Goal: Information Seeking & Learning: Learn about a topic

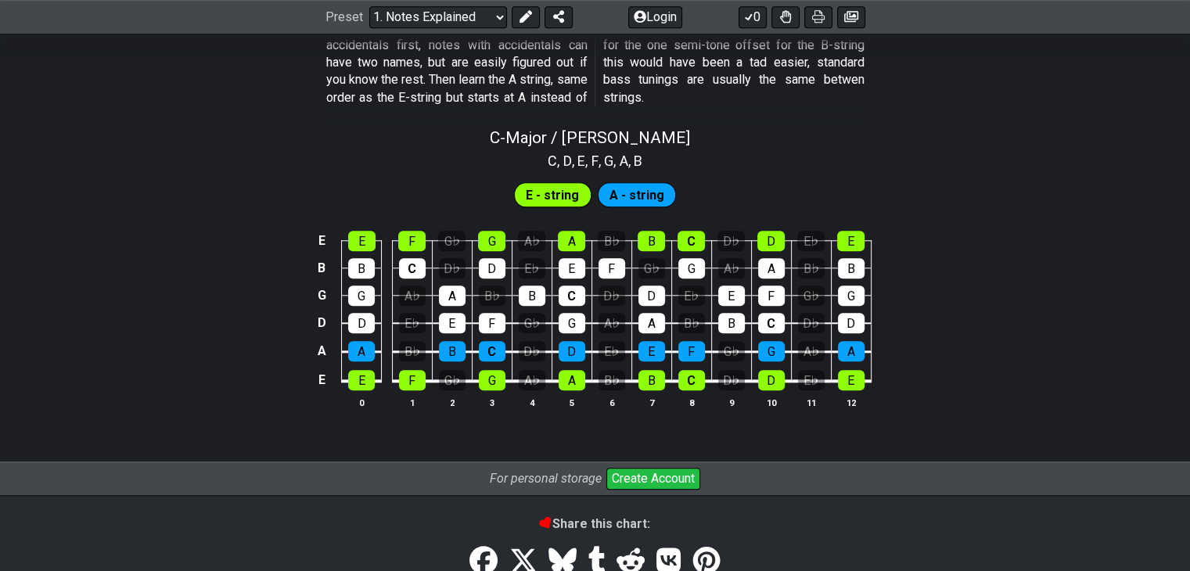
scroll to position [1487, 0]
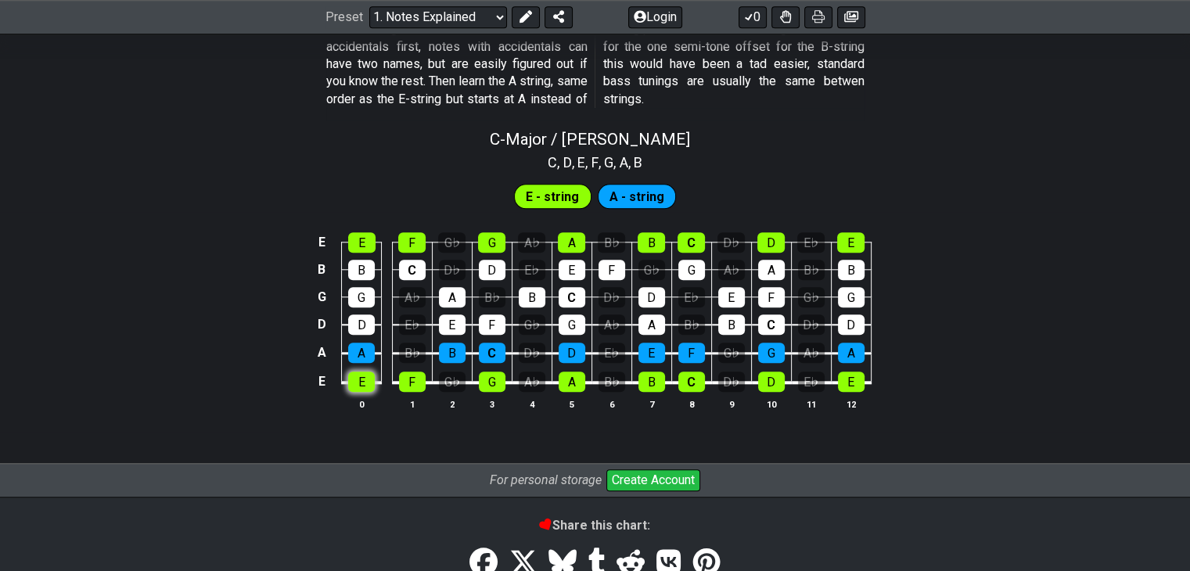
click at [355, 385] on div "E" at bounding box center [361, 382] width 27 height 20
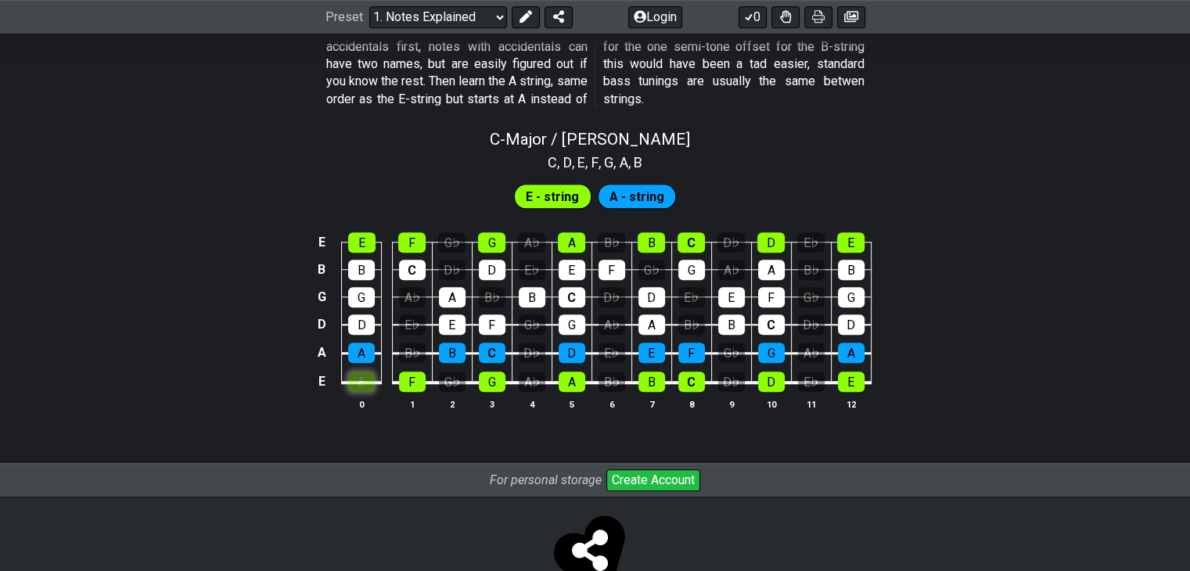
click at [366, 377] on div "E" at bounding box center [361, 382] width 27 height 20
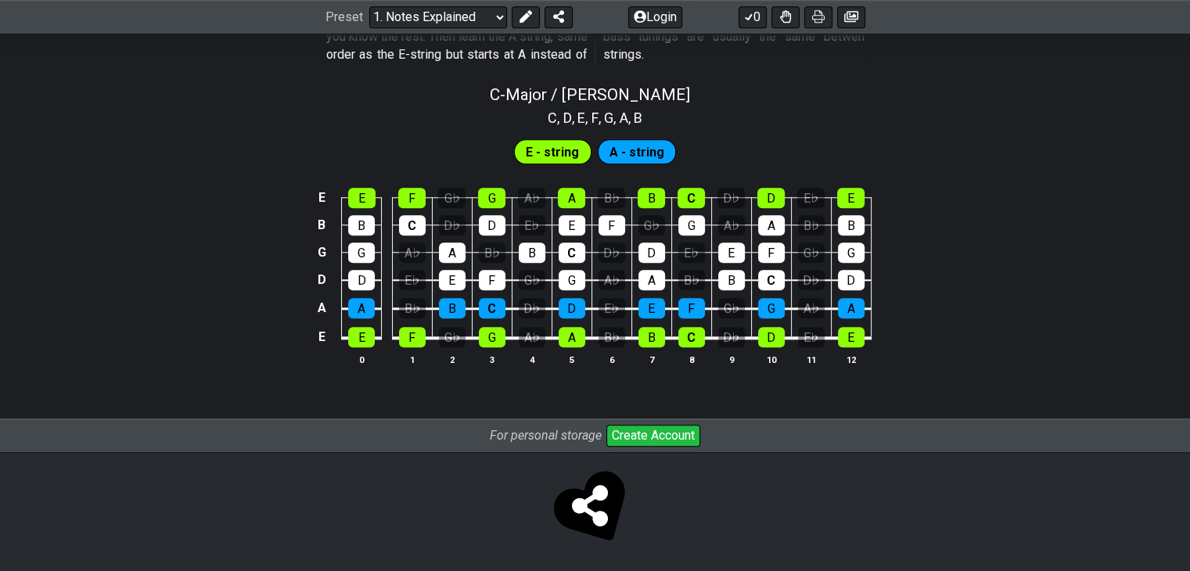
scroll to position [1533, 0]
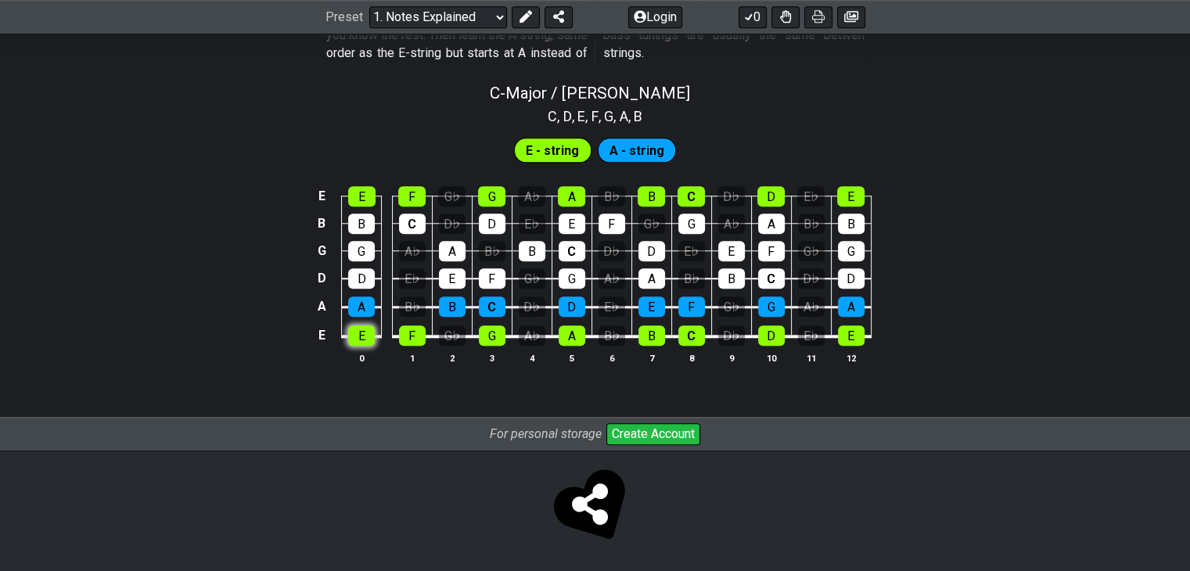
click at [363, 334] on div "E" at bounding box center [361, 336] width 27 height 20
click at [363, 333] on div "E" at bounding box center [361, 336] width 27 height 20
click at [351, 338] on div "E" at bounding box center [361, 336] width 27 height 20
click at [358, 334] on div "E" at bounding box center [361, 336] width 27 height 20
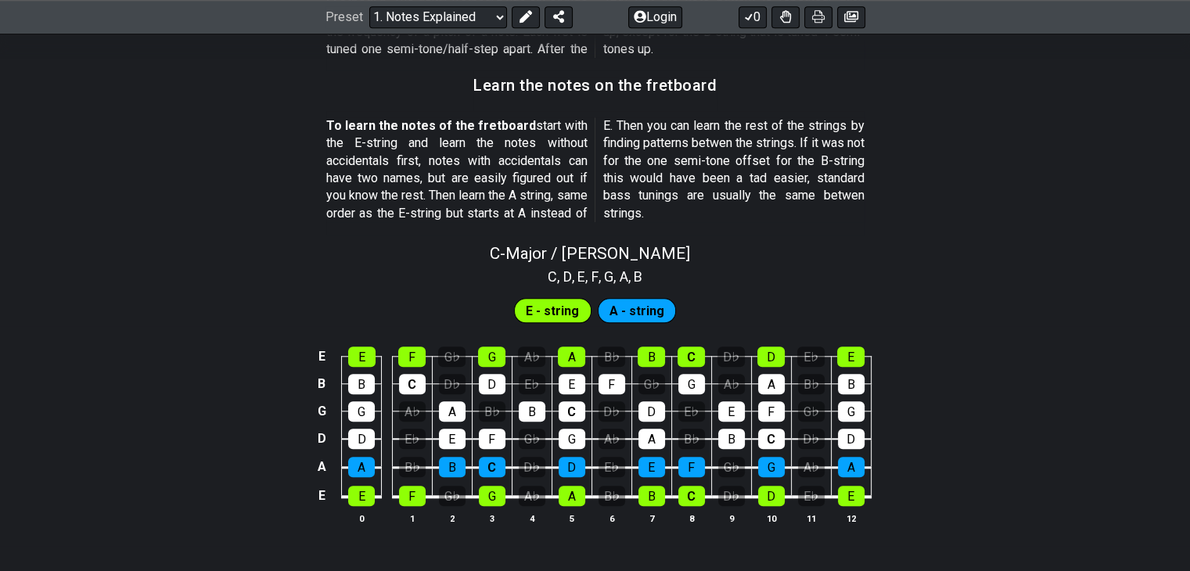
scroll to position [1377, 0]
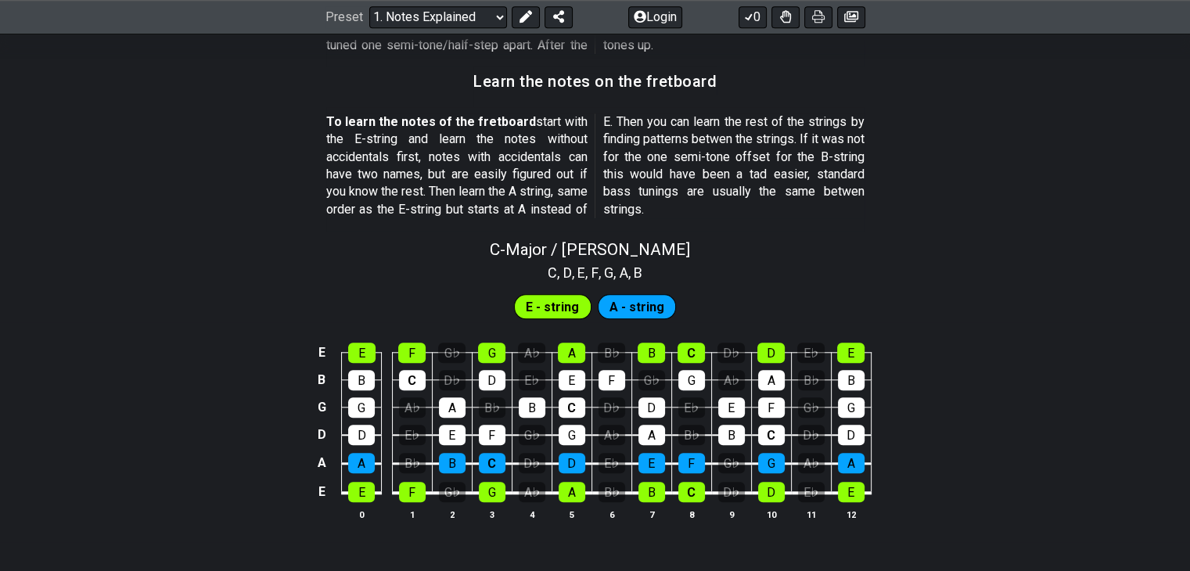
click at [345, 488] on td "E" at bounding box center [362, 478] width 40 height 30
click at [358, 492] on div "E" at bounding box center [361, 492] width 27 height 20
drag, startPoint x: 451, startPoint y: 460, endPoint x: 451, endPoint y: 425, distance: 35.2
click at [451, 459] on div "B" at bounding box center [452, 463] width 27 height 20
click at [451, 425] on div "E" at bounding box center [452, 435] width 27 height 20
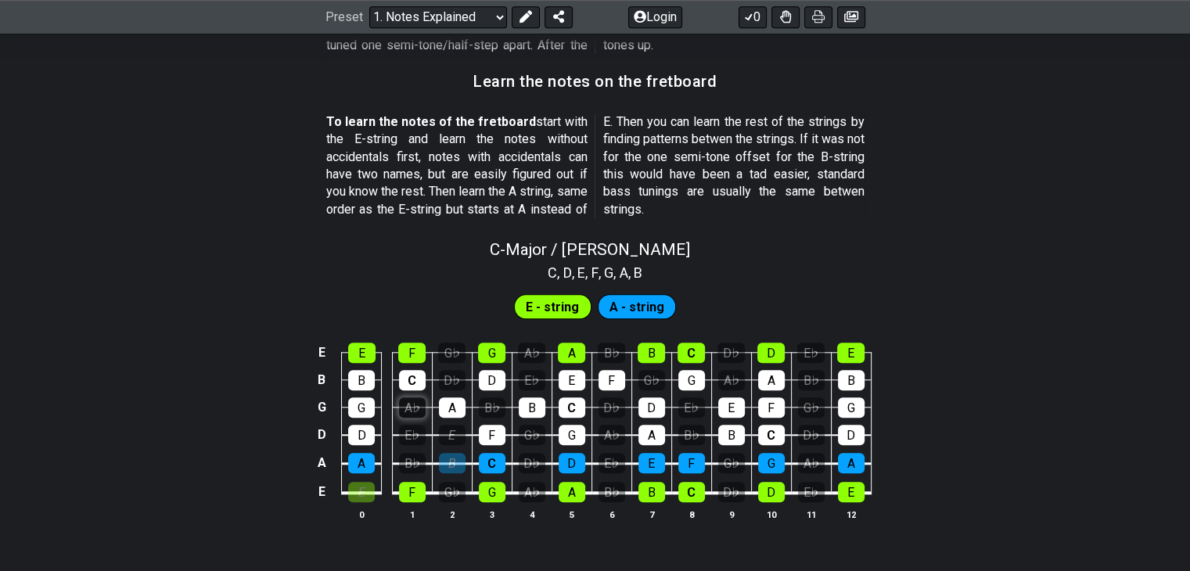
click at [412, 403] on div "A♭" at bounding box center [412, 408] width 27 height 20
click at [413, 398] on div "A♭" at bounding box center [412, 408] width 27 height 20
click at [452, 437] on div "E" at bounding box center [452, 435] width 27 height 20
click at [451, 462] on div "B" at bounding box center [452, 463] width 27 height 20
click at [367, 488] on div "E" at bounding box center [361, 492] width 27 height 20
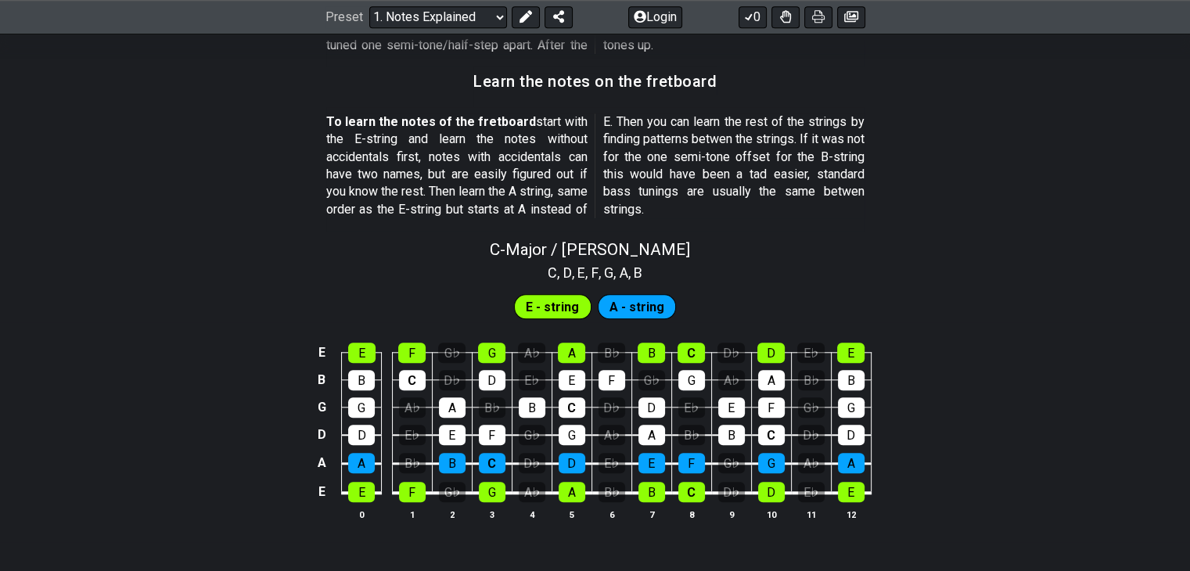
click at [553, 311] on span "E - string" at bounding box center [552, 307] width 53 height 23
click at [553, 304] on span "E - string" at bounding box center [552, 307] width 53 height 23
click at [455, 353] on div "G♭" at bounding box center [451, 353] width 27 height 20
click at [453, 376] on div "D♭" at bounding box center [452, 380] width 27 height 20
click at [415, 409] on div "A♭" at bounding box center [412, 408] width 27 height 20
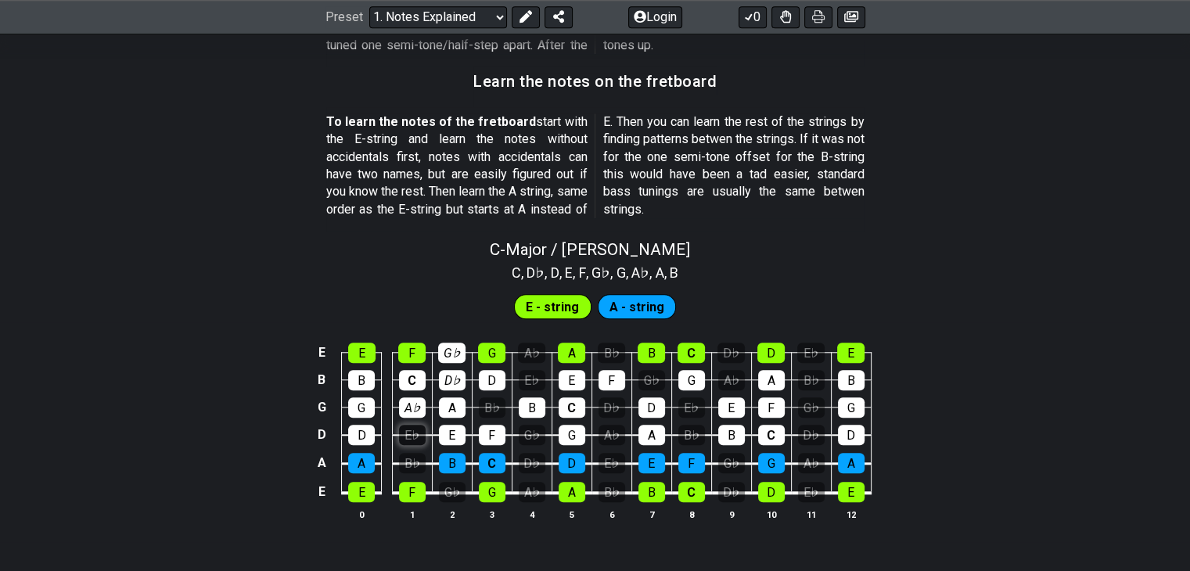
click at [412, 427] on div "E♭" at bounding box center [412, 435] width 27 height 20
click at [410, 454] on div "B♭" at bounding box center [412, 463] width 27 height 20
click at [448, 499] on div "G♭" at bounding box center [452, 492] width 27 height 20
click at [526, 492] on div "A♭" at bounding box center [532, 492] width 27 height 20
click at [527, 460] on div "D♭" at bounding box center [532, 463] width 27 height 20
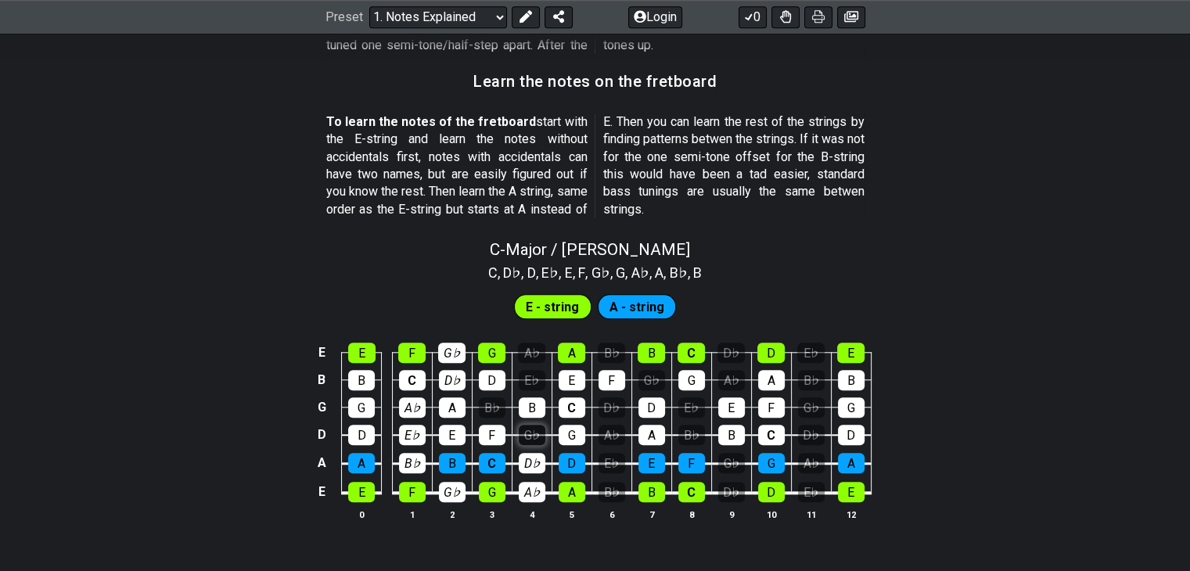
click at [528, 426] on div "G♭" at bounding box center [532, 435] width 27 height 20
click at [531, 365] on td "E♭" at bounding box center [532, 365] width 40 height 27
drag, startPoint x: 531, startPoint y: 351, endPoint x: 528, endPoint y: 369, distance: 18.3
click at [531, 351] on div "A♭" at bounding box center [531, 353] width 27 height 20
click at [528, 373] on div "E♭" at bounding box center [532, 380] width 27 height 20
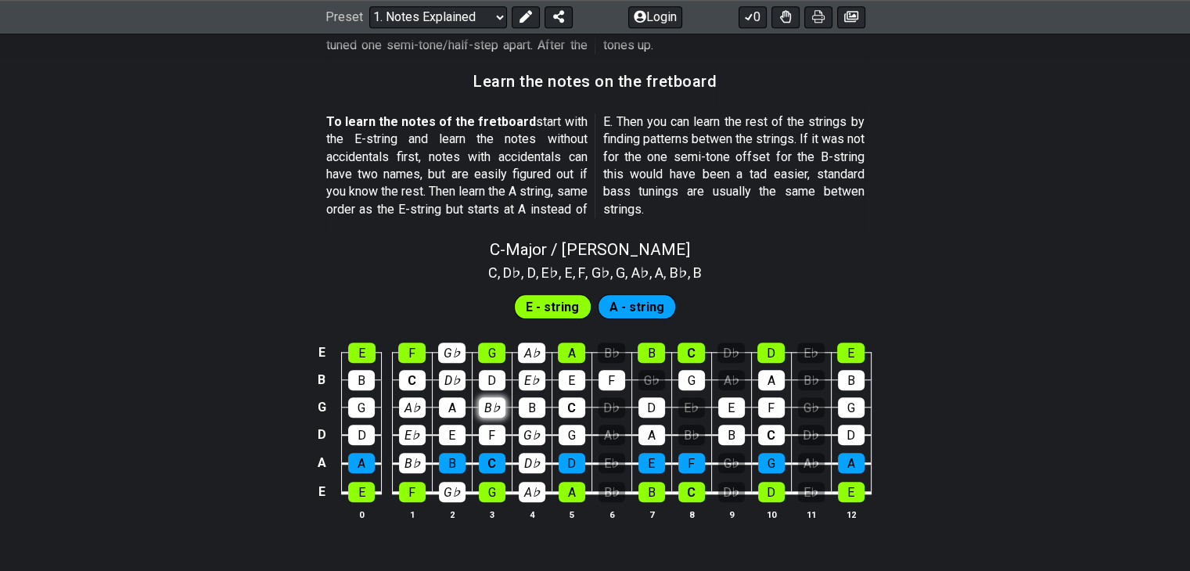
click at [487, 398] on div "B♭" at bounding box center [492, 408] width 27 height 20
drag, startPoint x: 621, startPoint y: 398, endPoint x: 618, endPoint y: 407, distance: 10.2
click at [621, 398] on div "D♭" at bounding box center [612, 408] width 27 height 20
click at [607, 436] on div "A♭" at bounding box center [612, 435] width 27 height 20
click at [607, 458] on div "E♭" at bounding box center [612, 463] width 27 height 20
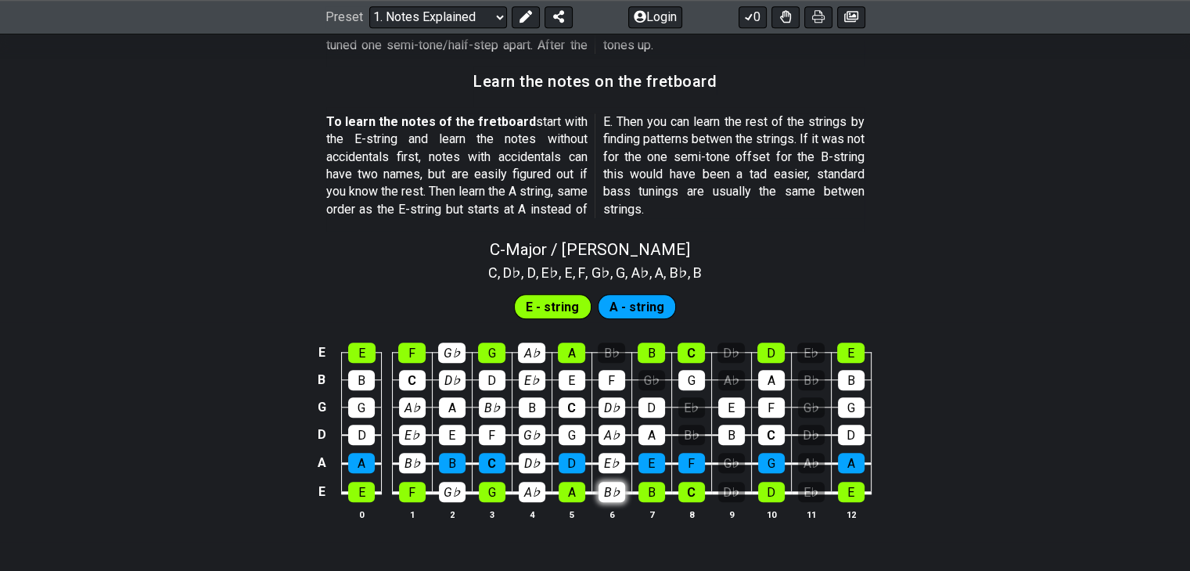
click at [607, 482] on div "B♭" at bounding box center [612, 492] width 27 height 20
click at [693, 428] on div "B♭" at bounding box center [692, 435] width 27 height 20
click at [693, 411] on div "E♭" at bounding box center [692, 408] width 27 height 20
click at [648, 375] on div "G♭" at bounding box center [652, 380] width 27 height 20
click at [621, 348] on div "B♭" at bounding box center [611, 353] width 27 height 20
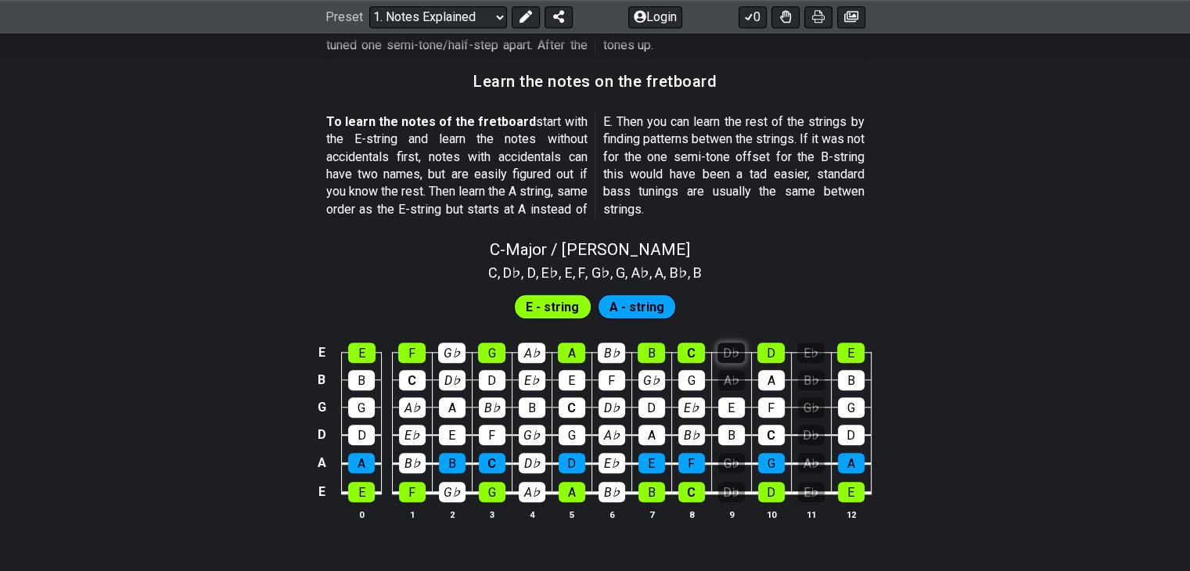
click at [724, 358] on div "D♭" at bounding box center [731, 353] width 27 height 20
drag, startPoint x: 725, startPoint y: 373, endPoint x: 725, endPoint y: 395, distance: 22.7
click at [726, 373] on div "A♭" at bounding box center [732, 380] width 27 height 20
click at [723, 461] on div "G♭" at bounding box center [732, 463] width 27 height 20
click at [724, 486] on div "D♭" at bounding box center [732, 492] width 27 height 20
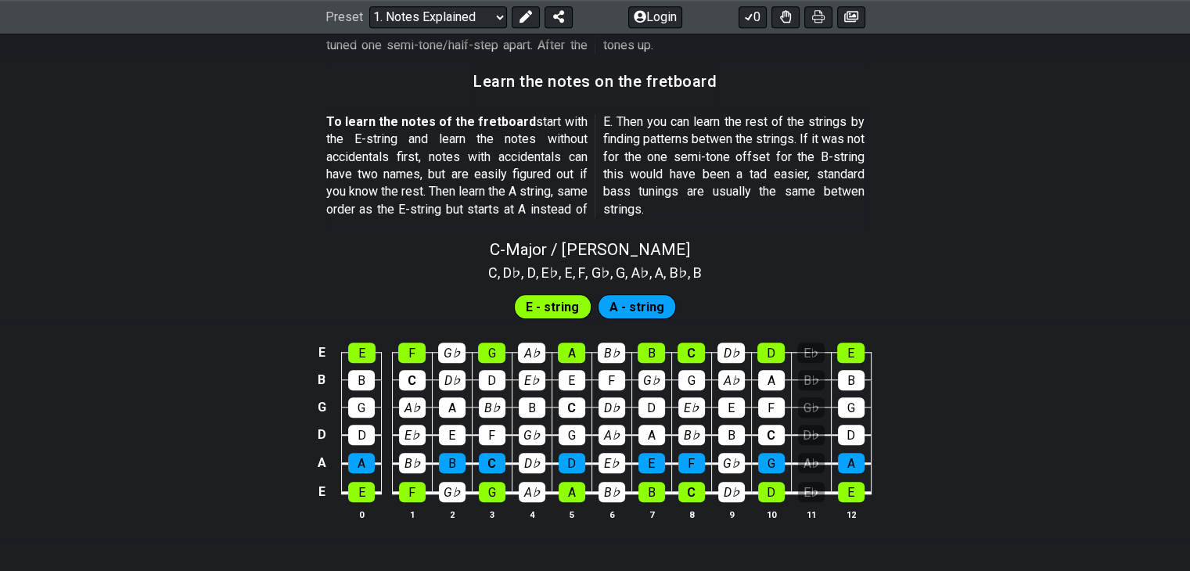
drag, startPoint x: 799, startPoint y: 492, endPoint x: 803, endPoint y: 474, distance: 18.4
click at [799, 491] on div "E♭" at bounding box center [811, 492] width 27 height 20
click at [805, 465] on div "A♭" at bounding box center [811, 463] width 27 height 20
click at [804, 436] on div "D♭" at bounding box center [811, 435] width 27 height 20
drag, startPoint x: 808, startPoint y: 409, endPoint x: 811, endPoint y: 388, distance: 21.4
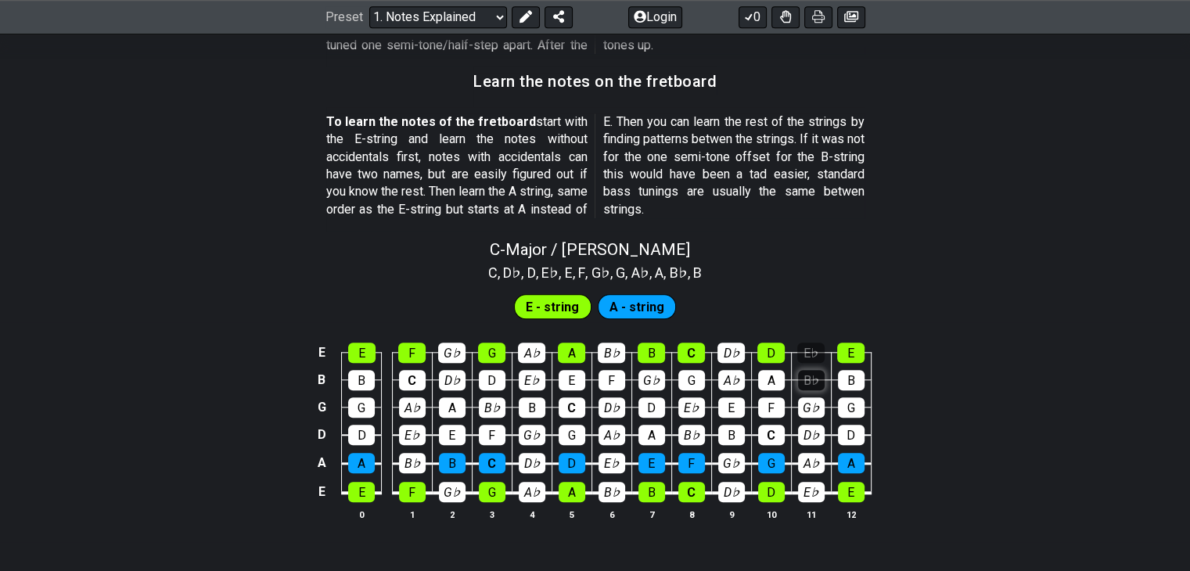
click at [808, 409] on div "G♭" at bounding box center [811, 408] width 27 height 20
click at [811, 384] on div "B♭" at bounding box center [811, 380] width 27 height 20
click at [812, 358] on div "E♭" at bounding box center [811, 353] width 27 height 20
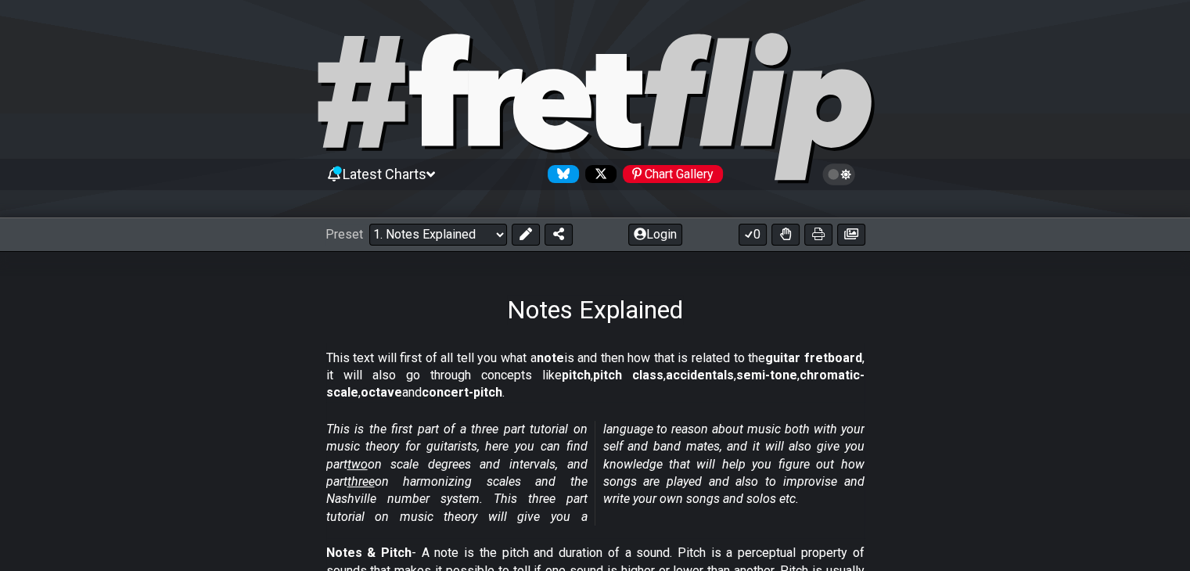
scroll to position [0, 0]
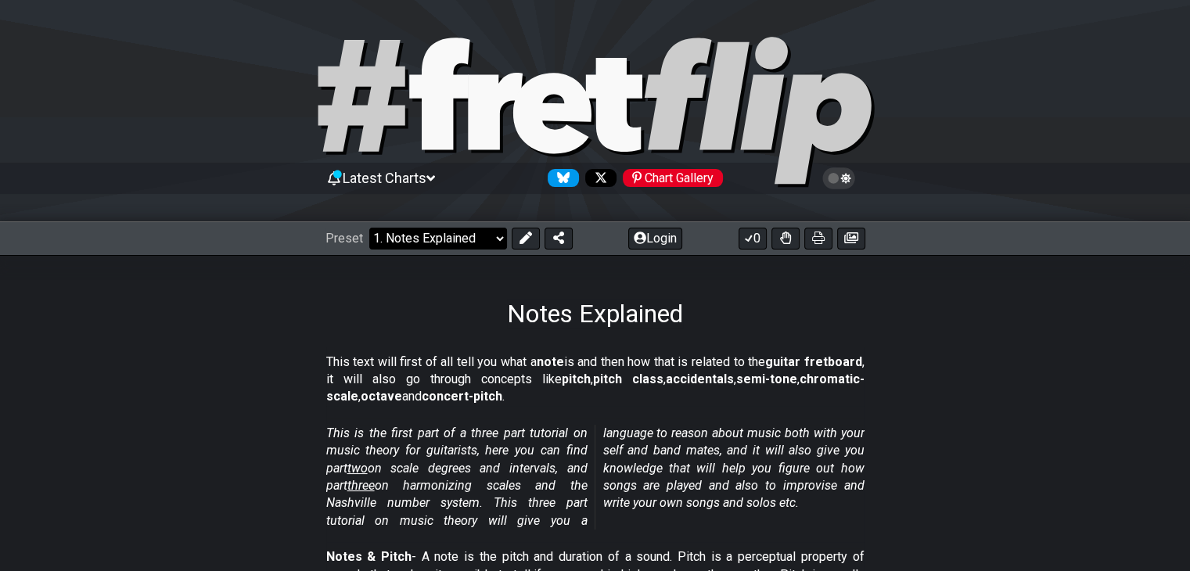
click at [470, 238] on select "Welcome to #fretflip! Initial Preset Custom Preset Minor Pentatonic Major Penta…" at bounding box center [438, 239] width 138 height 22
drag, startPoint x: 260, startPoint y: 315, endPoint x: 260, endPoint y: 303, distance: 11.7
click at [260, 315] on div "Notes Explained" at bounding box center [595, 292] width 1190 height 74
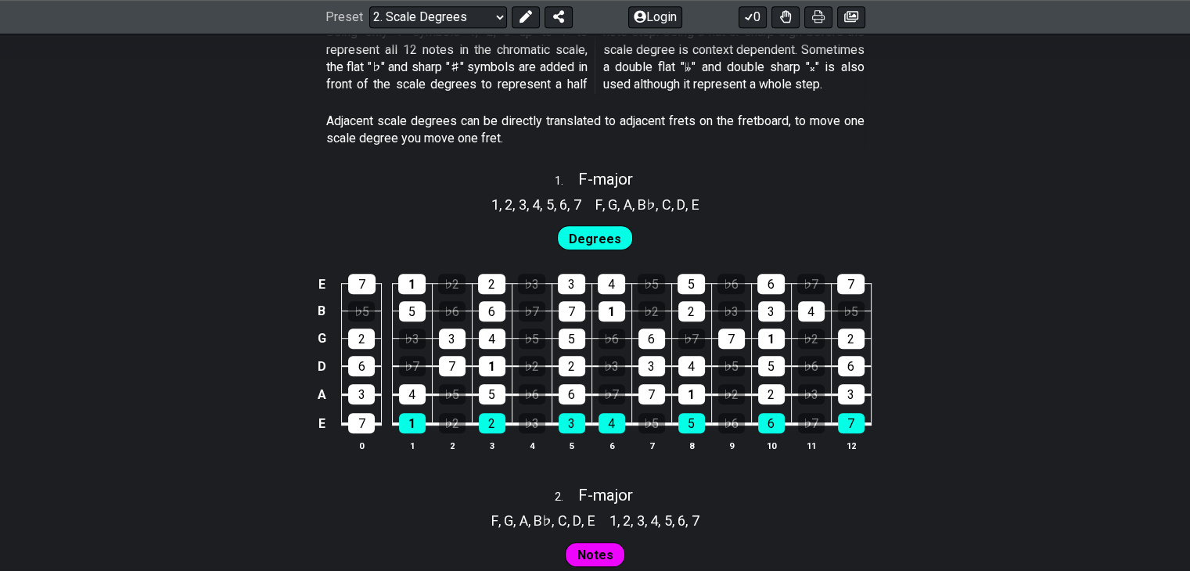
scroll to position [861, 0]
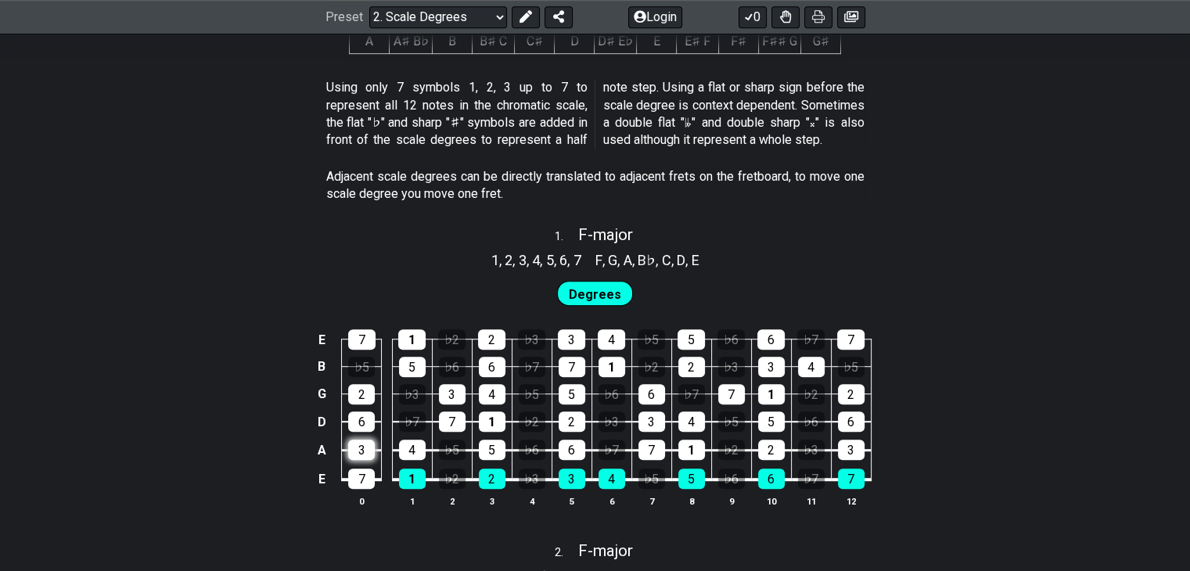
click at [366, 452] on div "3" at bounding box center [361, 450] width 27 height 20
click at [411, 448] on div "4" at bounding box center [412, 450] width 27 height 20
drag, startPoint x: 411, startPoint y: 448, endPoint x: 382, endPoint y: 445, distance: 29.1
click at [410, 448] on div "4" at bounding box center [412, 450] width 27 height 20
click at [366, 445] on div "3" at bounding box center [361, 450] width 27 height 20
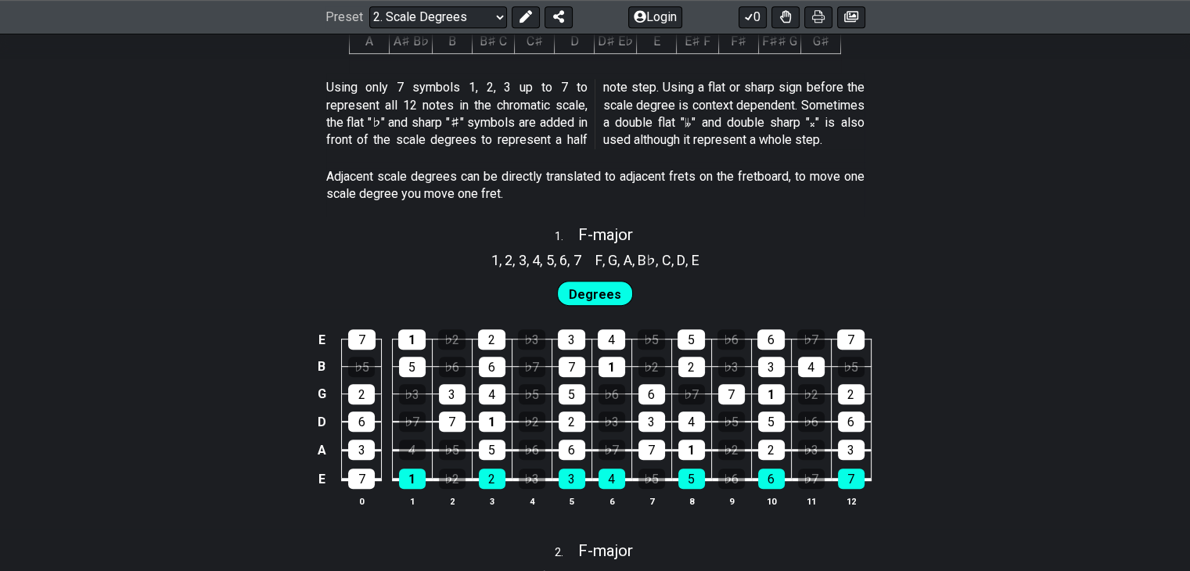
drag, startPoint x: 414, startPoint y: 449, endPoint x: 293, endPoint y: 380, distance: 139.9
click at [290, 373] on div "E 7 1 ♭2 2 ♭3 3 4 ♭5 5 ♭6 6 ♭7 7 B ♭5 5 ♭6 6 ♭7 7 1 ♭2 2 ♭3 3 4 ♭5 G 2 ♭3 3 4 ♭…" at bounding box center [595, 419] width 1190 height 220
click at [409, 446] on div "4" at bounding box center [412, 450] width 27 height 20
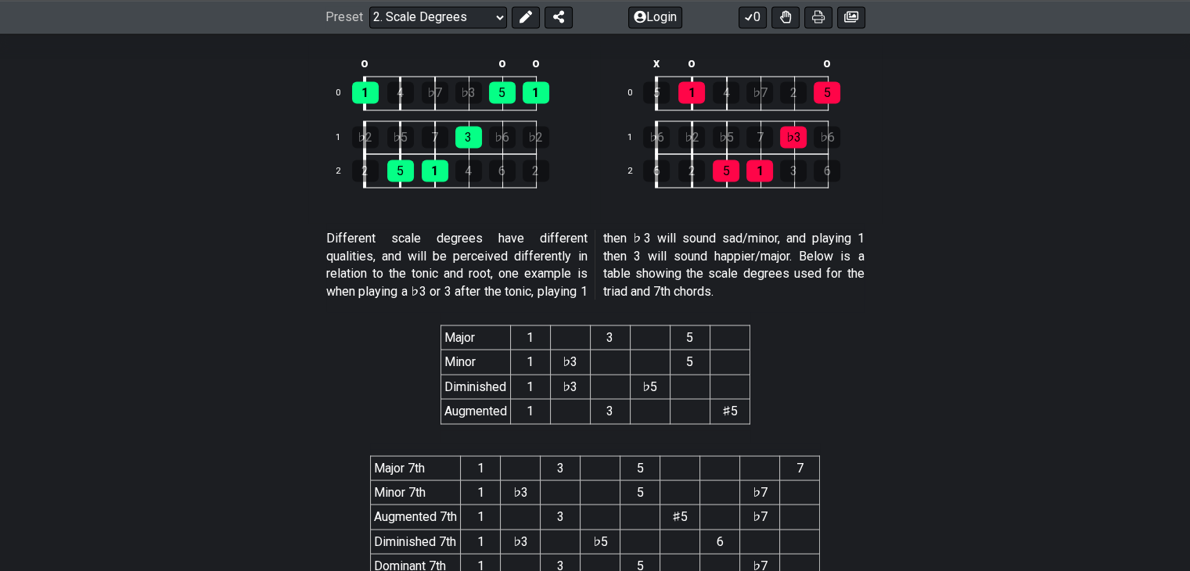
scroll to position [2818, 0]
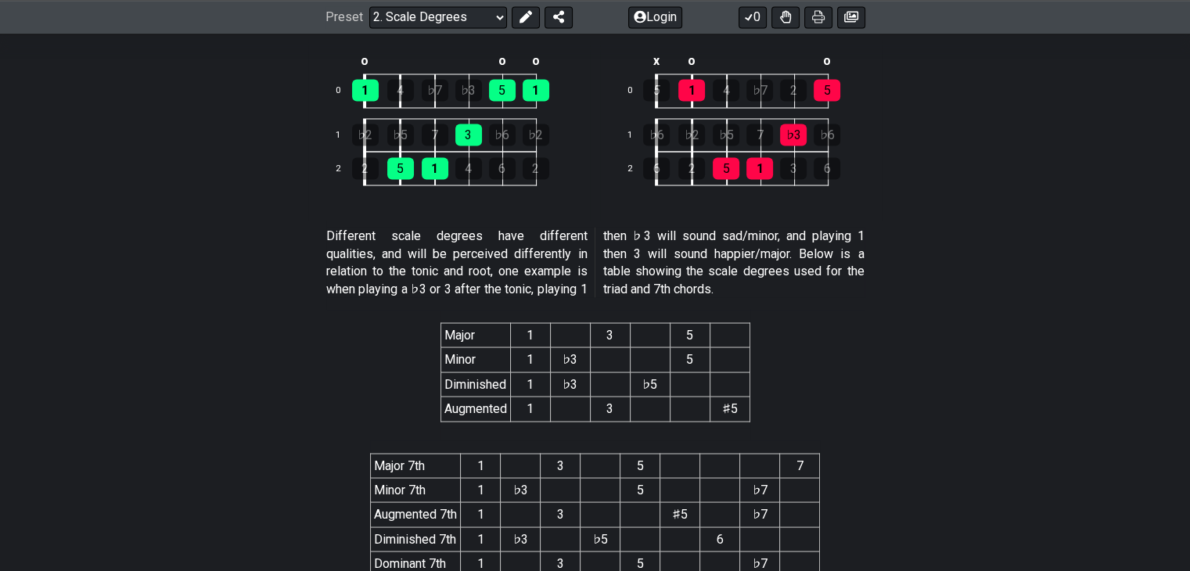
click at [520, 330] on th "1" at bounding box center [530, 334] width 40 height 24
click at [607, 332] on th "3" at bounding box center [610, 334] width 40 height 24
click at [683, 335] on th "5" at bounding box center [690, 334] width 40 height 24
click at [508, 354] on td "Minor" at bounding box center [476, 360] width 70 height 24
drag, startPoint x: 583, startPoint y: 358, endPoint x: 644, endPoint y: 358, distance: 61.1
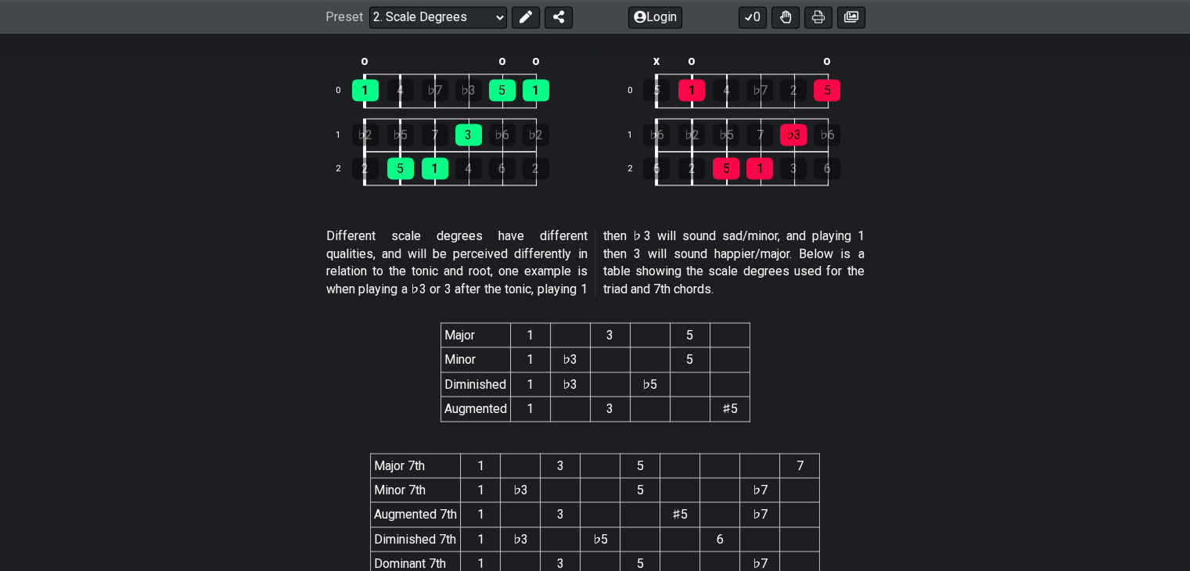
click at [585, 359] on td "♭3" at bounding box center [570, 360] width 40 height 24
click at [682, 364] on td "5" at bounding box center [690, 360] width 40 height 24
click at [529, 389] on td "1" at bounding box center [530, 384] width 40 height 24
click at [557, 384] on td "♭3" at bounding box center [570, 384] width 40 height 24
click at [632, 386] on td "♭5" at bounding box center [650, 384] width 40 height 24
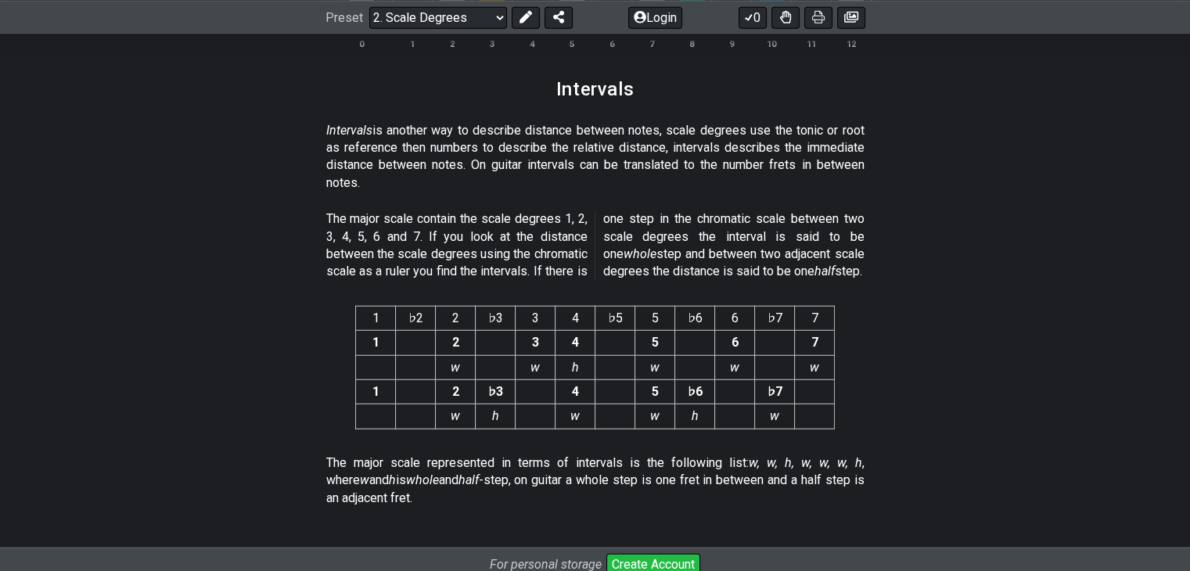
scroll to position [3992, 0]
